Goal: Find specific page/section: Find specific page/section

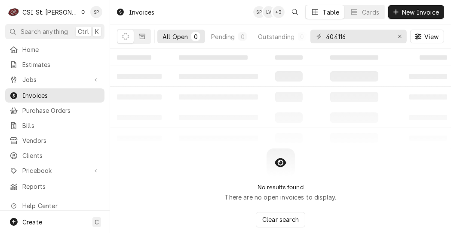
click at [81, 13] on icon "Dynamic Content Wrapper" at bounding box center [83, 12] width 4 height 4
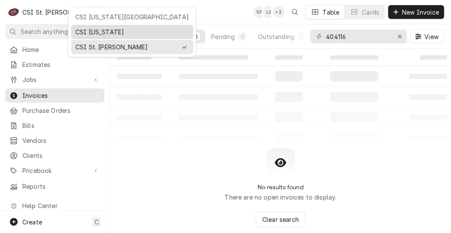
click at [92, 34] on div "CSI Kentucky" at bounding box center [131, 32] width 113 height 9
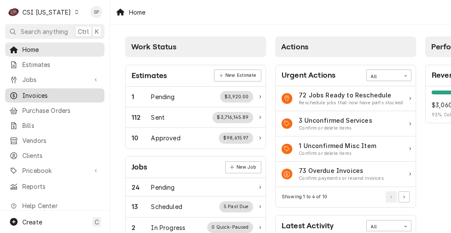
click at [49, 94] on span "Invoices" at bounding box center [61, 95] width 78 height 9
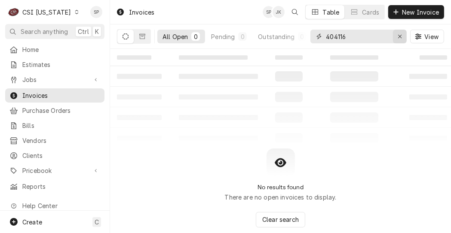
click at [401, 37] on icon "Erase input" at bounding box center [400, 37] width 5 height 6
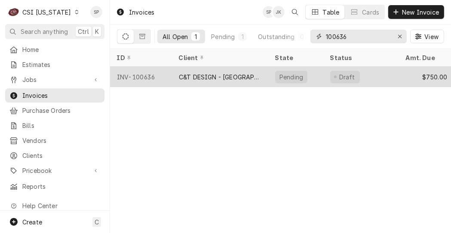
type input "100636"
click at [134, 73] on div "INV-100636" at bounding box center [141, 77] width 62 height 21
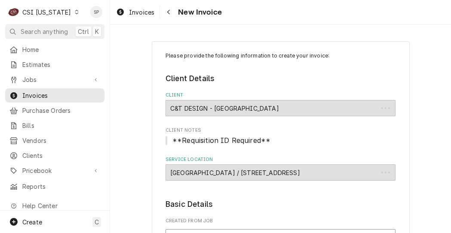
type textarea "x"
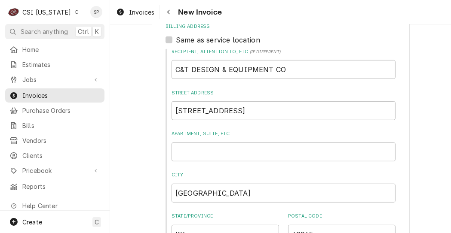
scroll to position [548, 0]
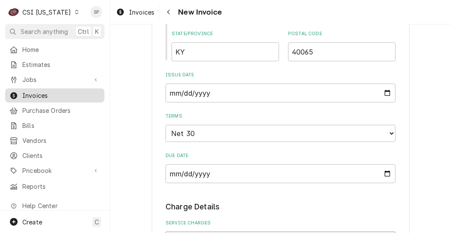
click at [18, 92] on div "Invoices" at bounding box center [54, 95] width 91 height 9
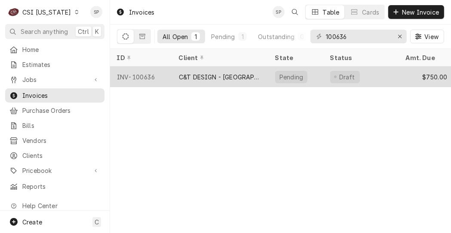
click at [138, 71] on div "INV-100636" at bounding box center [141, 77] width 62 height 21
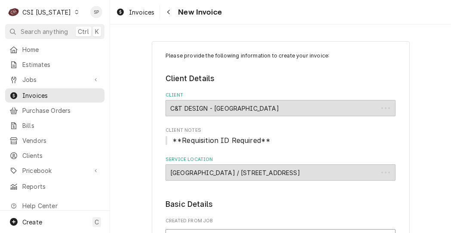
type textarea "x"
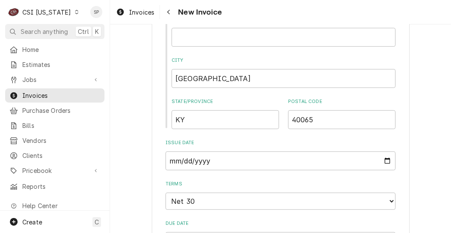
scroll to position [481, 0]
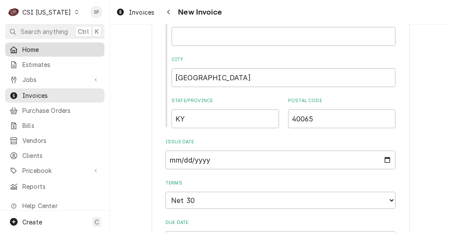
click at [40, 46] on span "Home" at bounding box center [61, 49] width 78 height 9
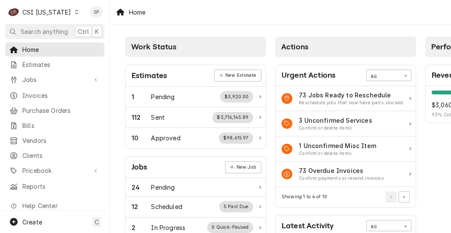
click at [75, 13] on icon "Dynamic Content Wrapper" at bounding box center [77, 12] width 4 height 4
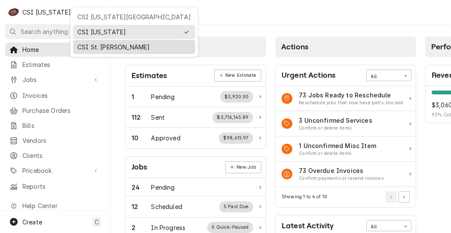
click at [93, 47] on div "CSI St. [PERSON_NAME]" at bounding box center [133, 47] width 113 height 9
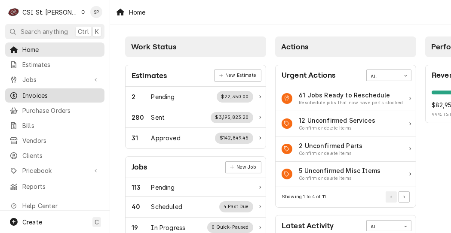
click at [47, 91] on span "Invoices" at bounding box center [61, 95] width 78 height 9
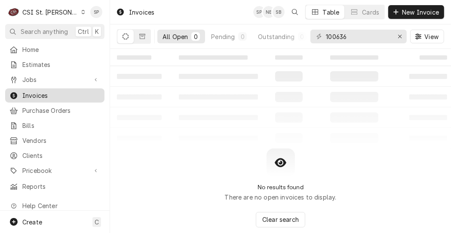
click at [66, 94] on span "Invoices" at bounding box center [61, 95] width 78 height 9
click at [400, 36] on icon "Erase input" at bounding box center [400, 37] width 5 height 6
